Goal: Find specific page/section: Find specific page/section

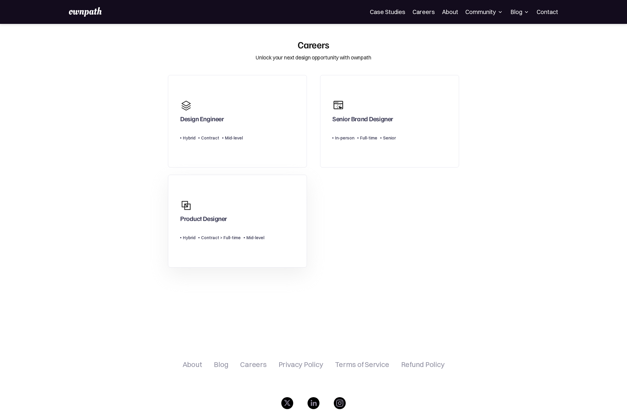
click at [288, 216] on link "Product Designer Type Level Hybrid Contract > Full-time Mid-level" at bounding box center [237, 221] width 139 height 93
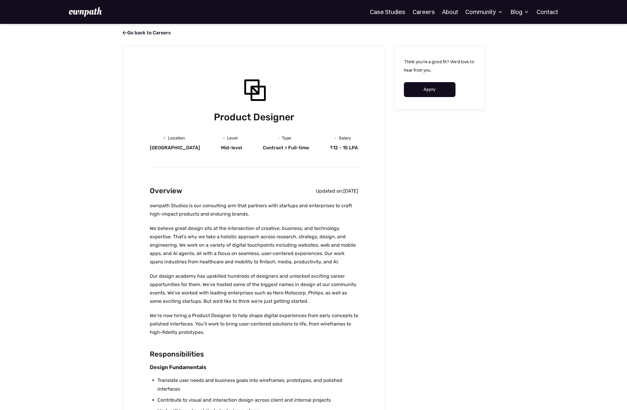
scroll to position [69, 0]
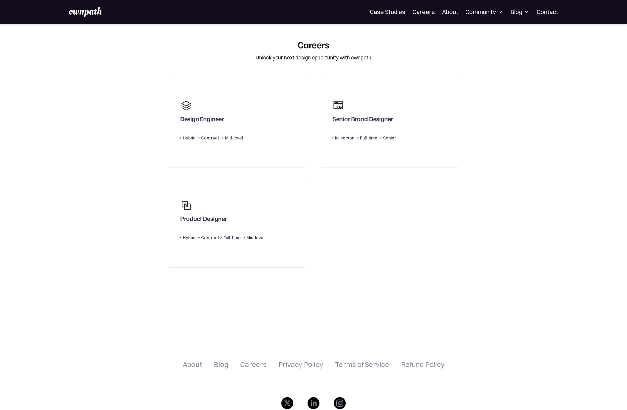
scroll to position [69, 0]
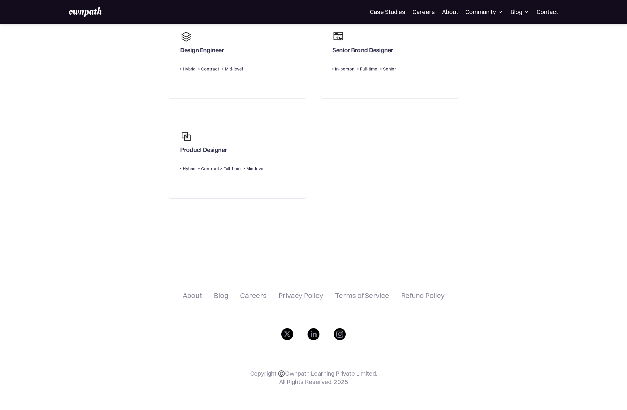
click at [261, 293] on div "Careers" at bounding box center [253, 294] width 26 height 7
